Goal: Task Accomplishment & Management: Use online tool/utility

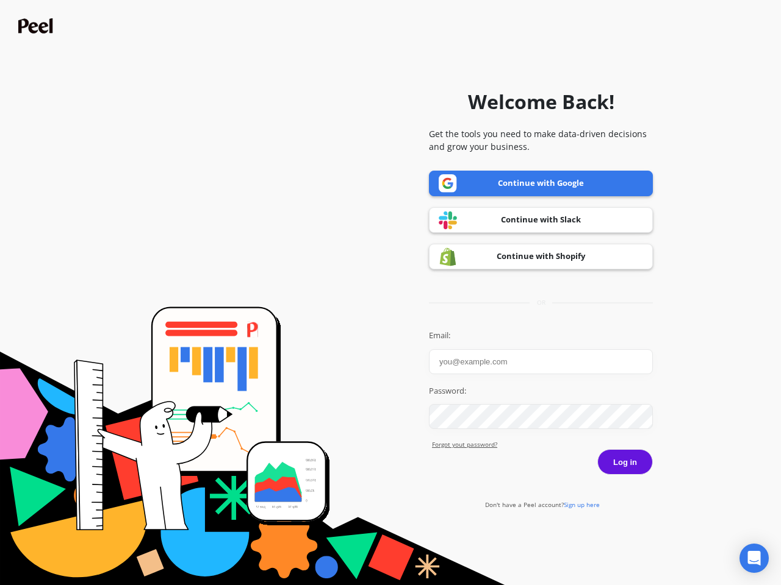
click at [754, 559] on icon "Open Intercom Messenger" at bounding box center [754, 558] width 13 height 15
